Goal: Check status: Check status

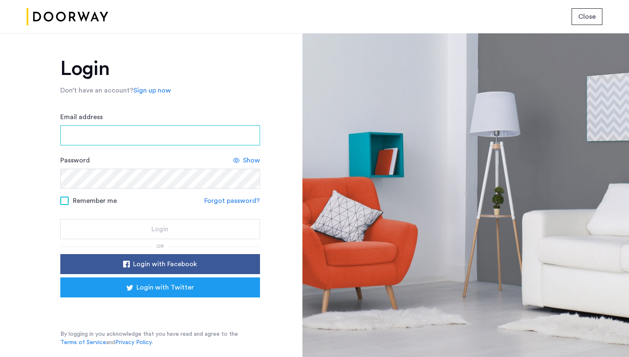
click at [87, 139] on input "Email address" at bounding box center [160, 135] width 200 height 20
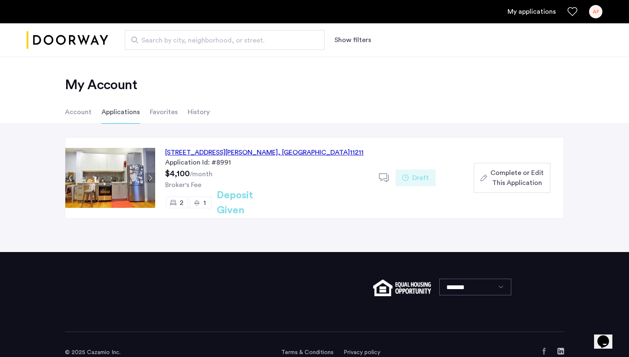
click at [204, 152] on div "[STREET_ADDRESS][PERSON_NAME]" at bounding box center [264, 152] width 199 height 10
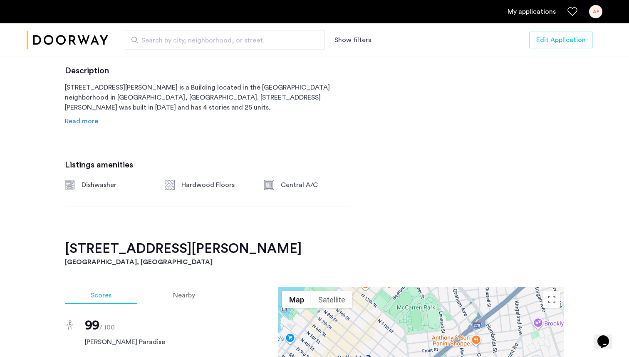
scroll to position [423, 0]
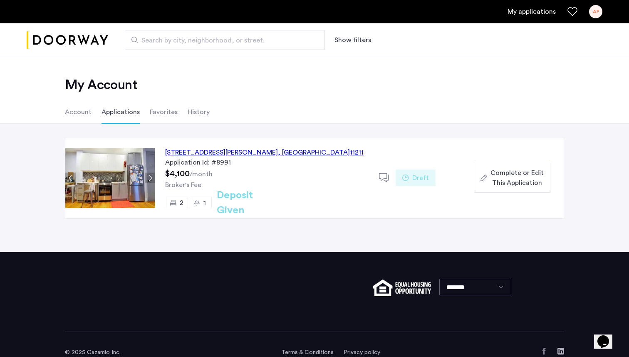
click at [216, 153] on div "17 Devoe Street, Unit 303, Brooklyn , NY 11211" at bounding box center [264, 152] width 199 height 10
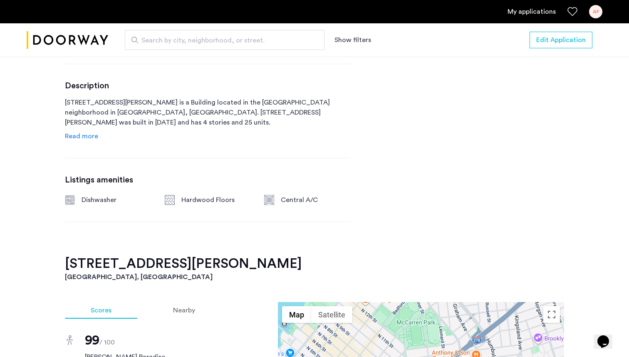
scroll to position [583, 0]
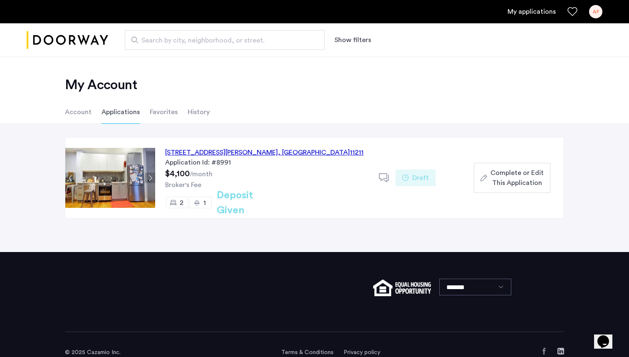
click at [82, 112] on li "Account" at bounding box center [78, 111] width 27 height 23
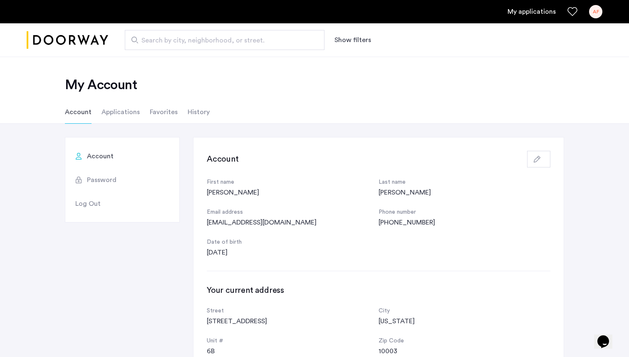
click at [534, 12] on link "My applications" at bounding box center [532, 12] width 48 height 10
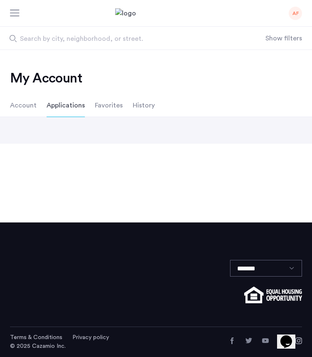
click at [29, 106] on li "Account" at bounding box center [23, 105] width 27 height 23
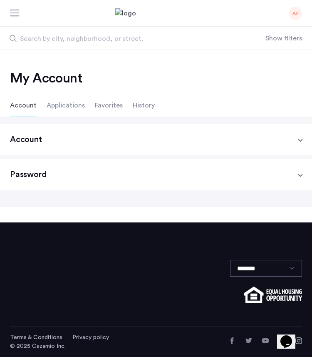
click at [57, 109] on li "Applications" at bounding box center [66, 105] width 38 height 23
